Goal: Communication & Community: Connect with others

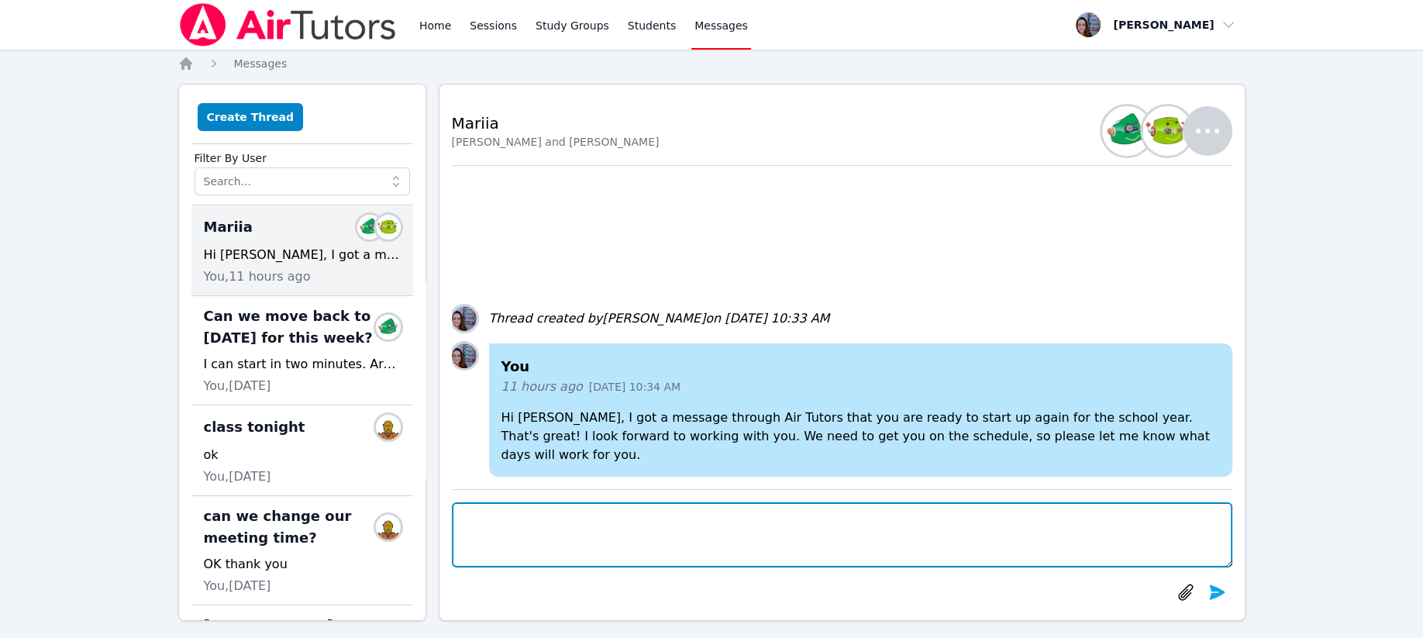
click at [494, 511] on textarea at bounding box center [842, 534] width 780 height 65
type textarea "H"
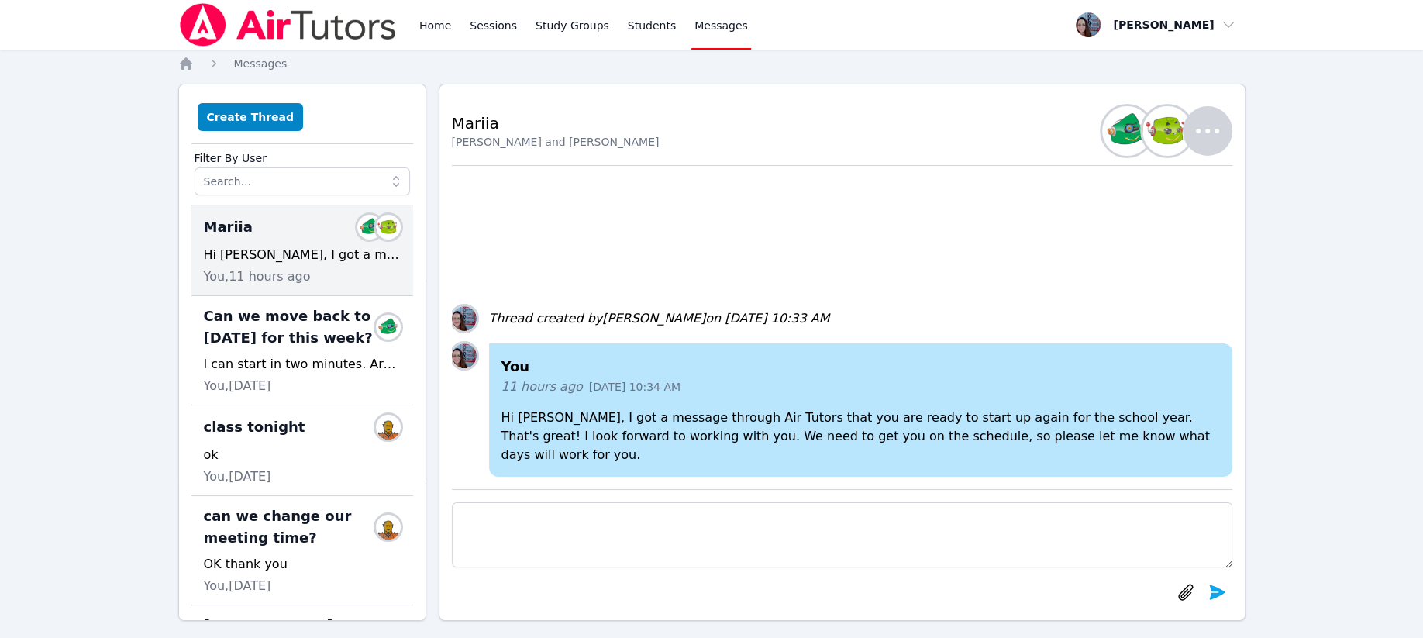
click at [237, 115] on button "Create Thread" at bounding box center [251, 117] width 106 height 28
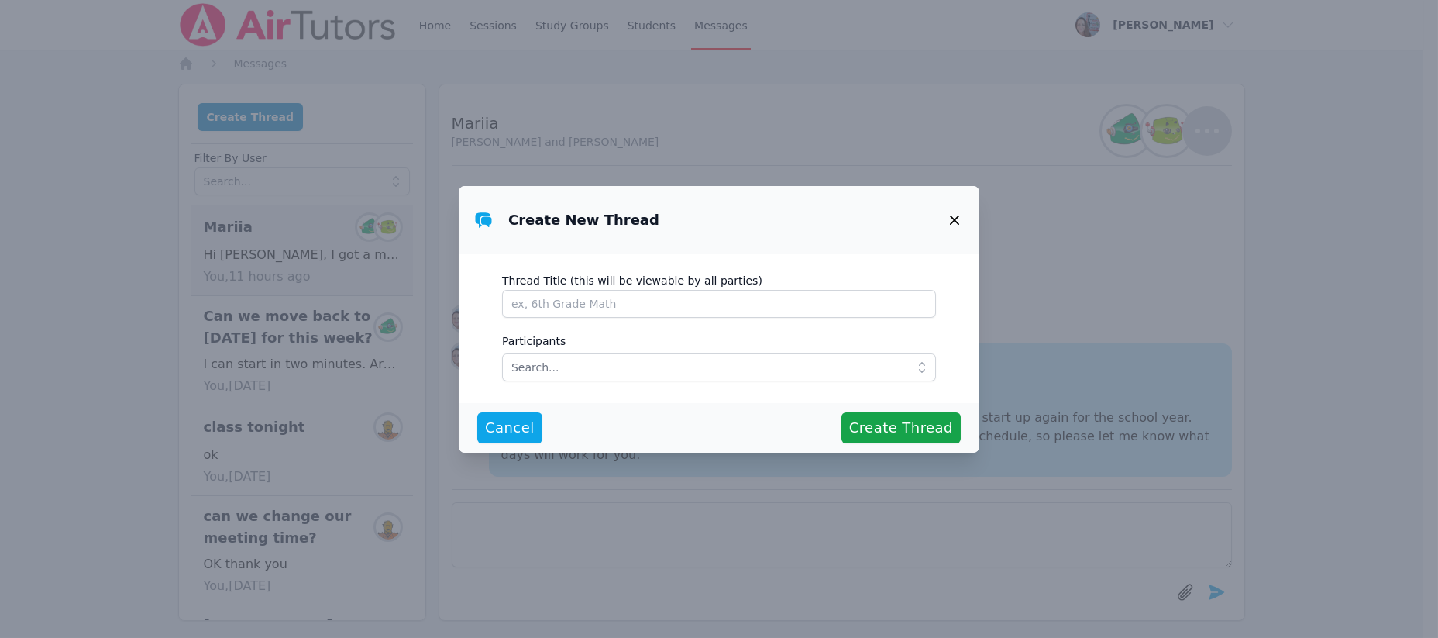
click at [508, 423] on span "Cancel" at bounding box center [510, 428] width 50 height 22
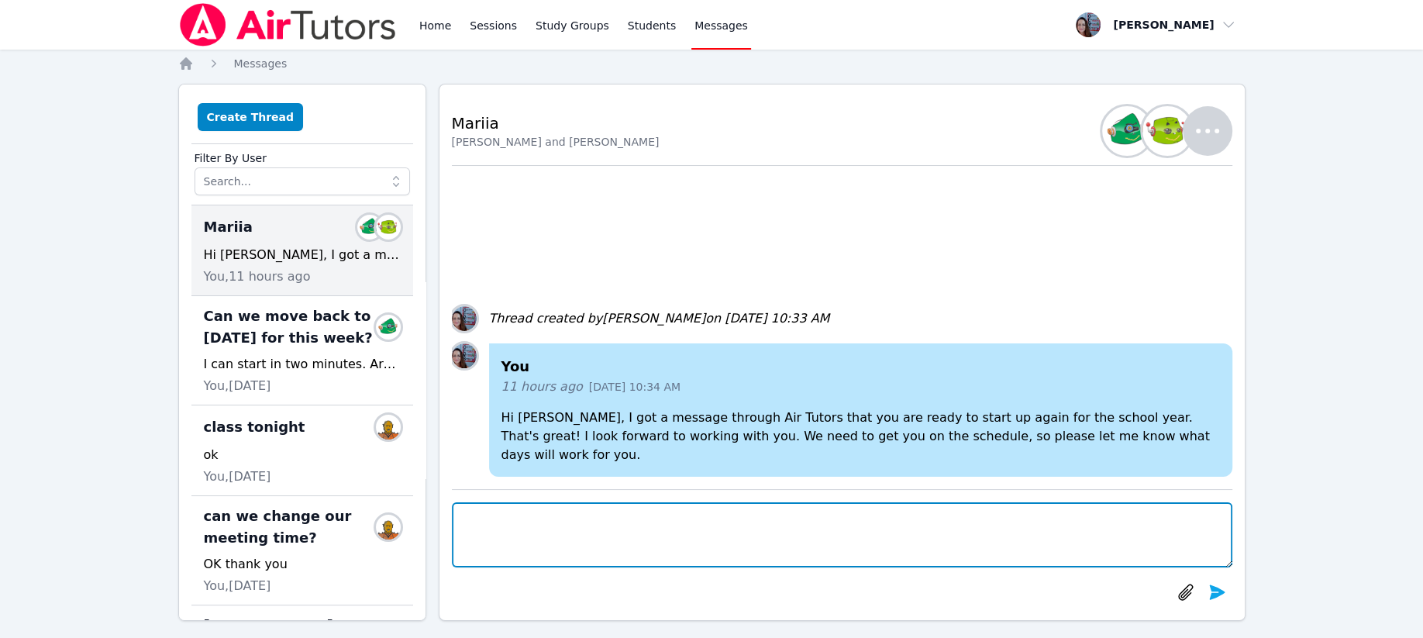
click at [481, 515] on textarea at bounding box center [842, 534] width 780 height 65
type textarea "Hi [PERSON_NAME], just checking in again. Are you receiving Air Tutor messages?"
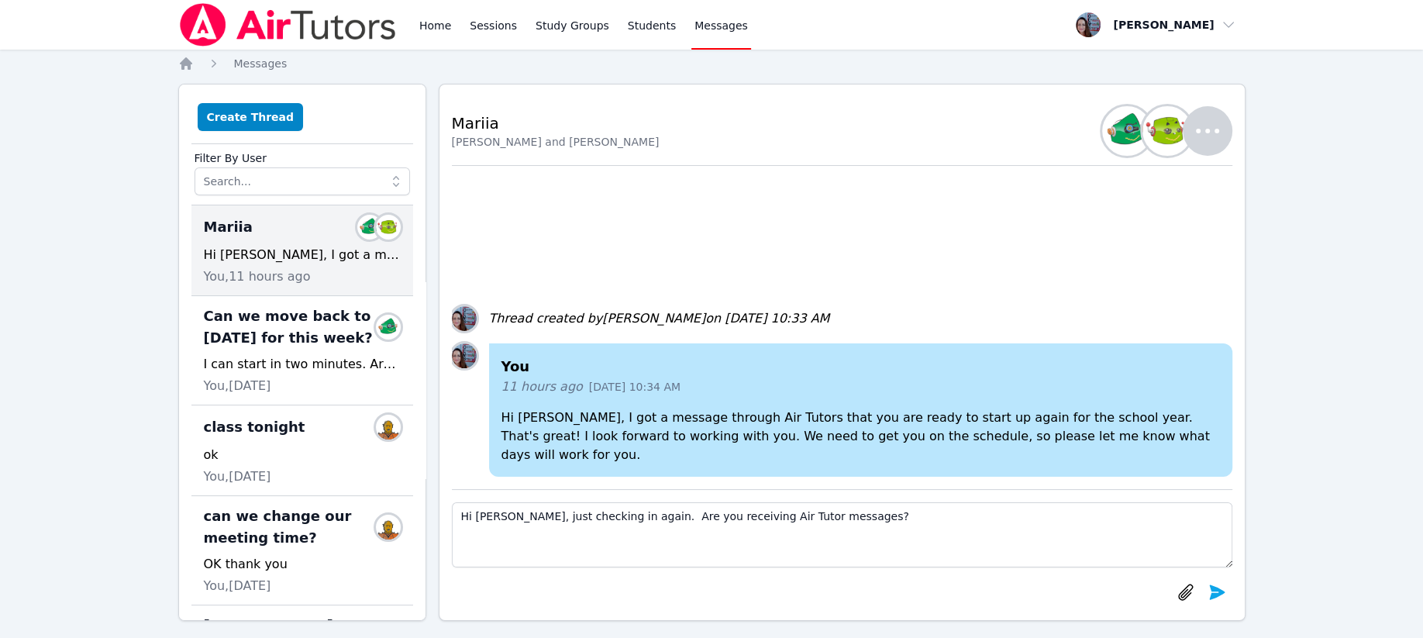
click at [1216, 596] on icon "submit" at bounding box center [1216, 591] width 15 height 15
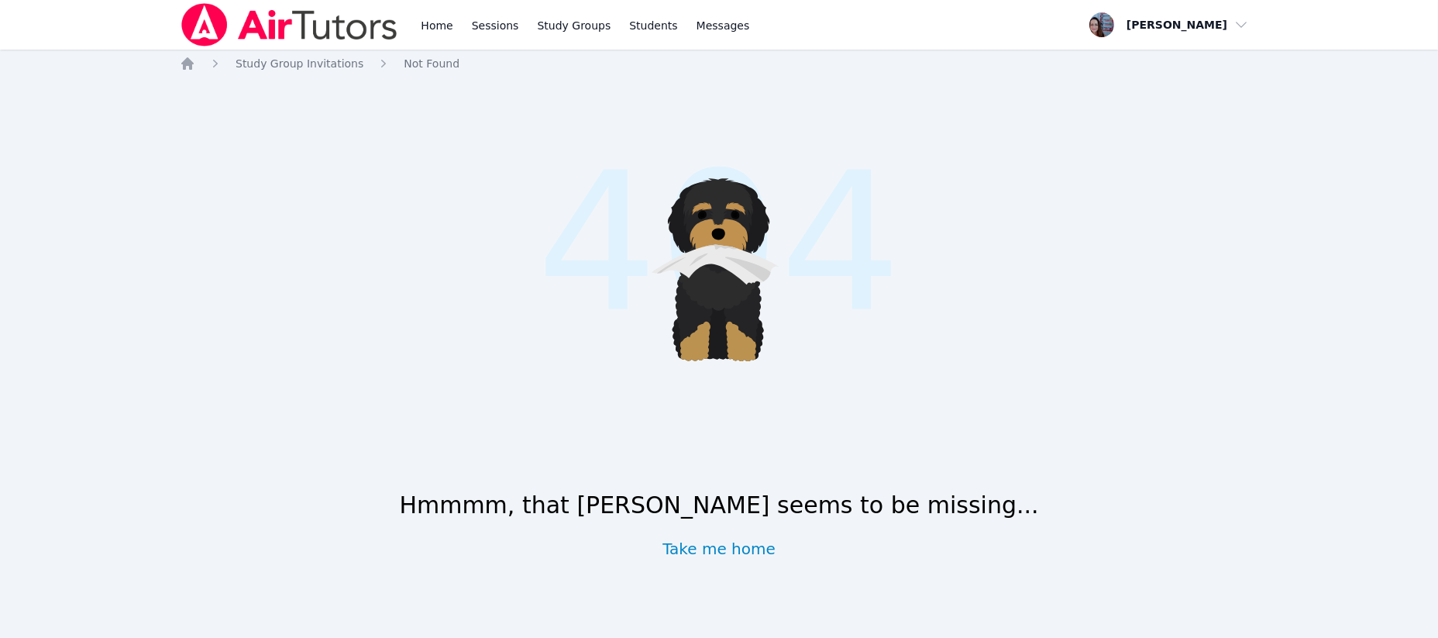
click at [701, 549] on link "Take me home" at bounding box center [719, 549] width 113 height 22
